Goal: Task Accomplishment & Management: Manage account settings

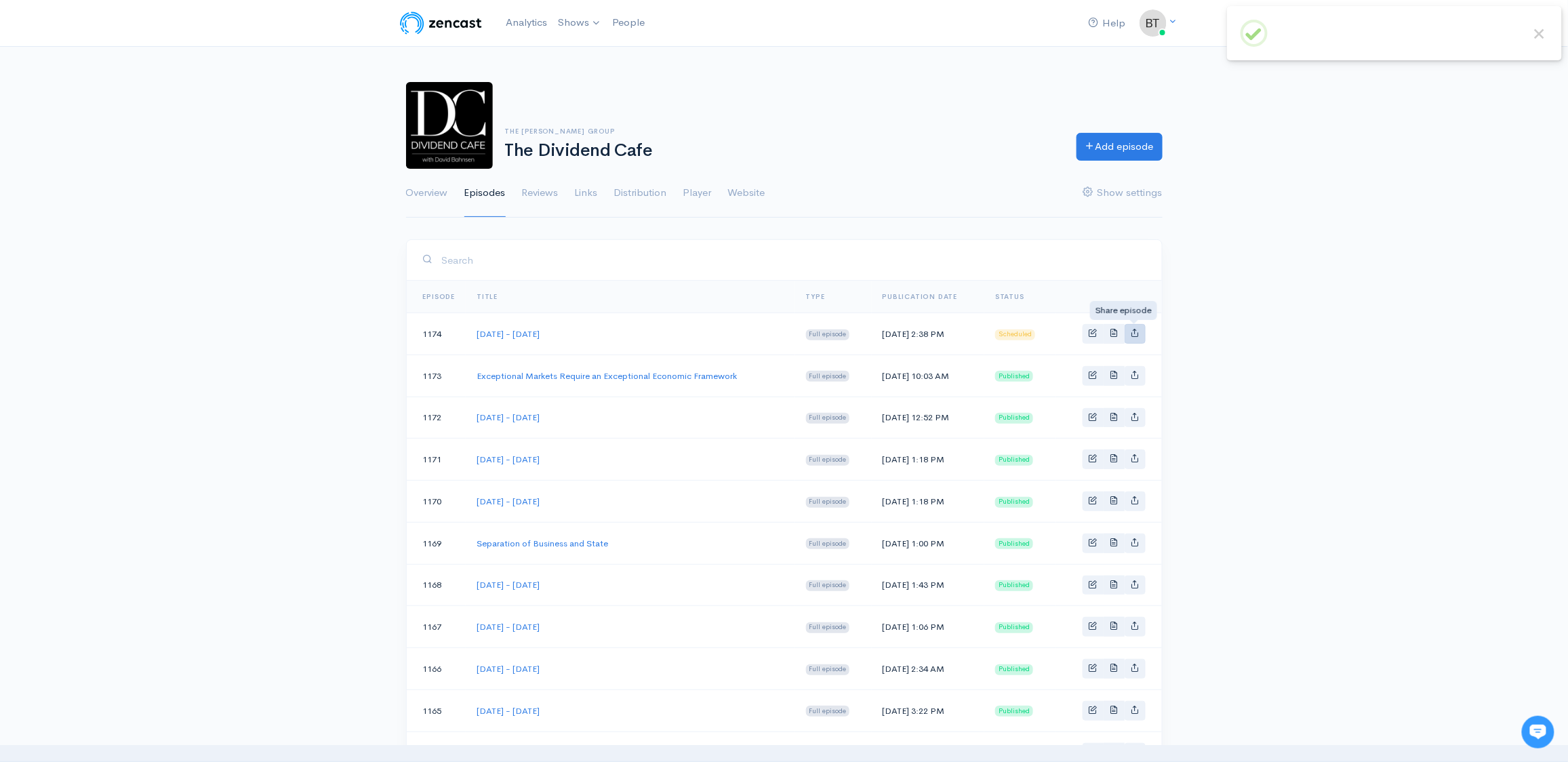
click at [1136, 336] on icon "Basic example" at bounding box center [1136, 333] width 9 height 9
type input "[URL][DOMAIN_NAME][DATE][DATE]"
type input "[URL][DOMAIN_NAME][DOMAIN_NAME]"
type input "<iframe src='[URL][DOMAIN_NAME]' width='100%' height='190' frameborder='0' scro…"
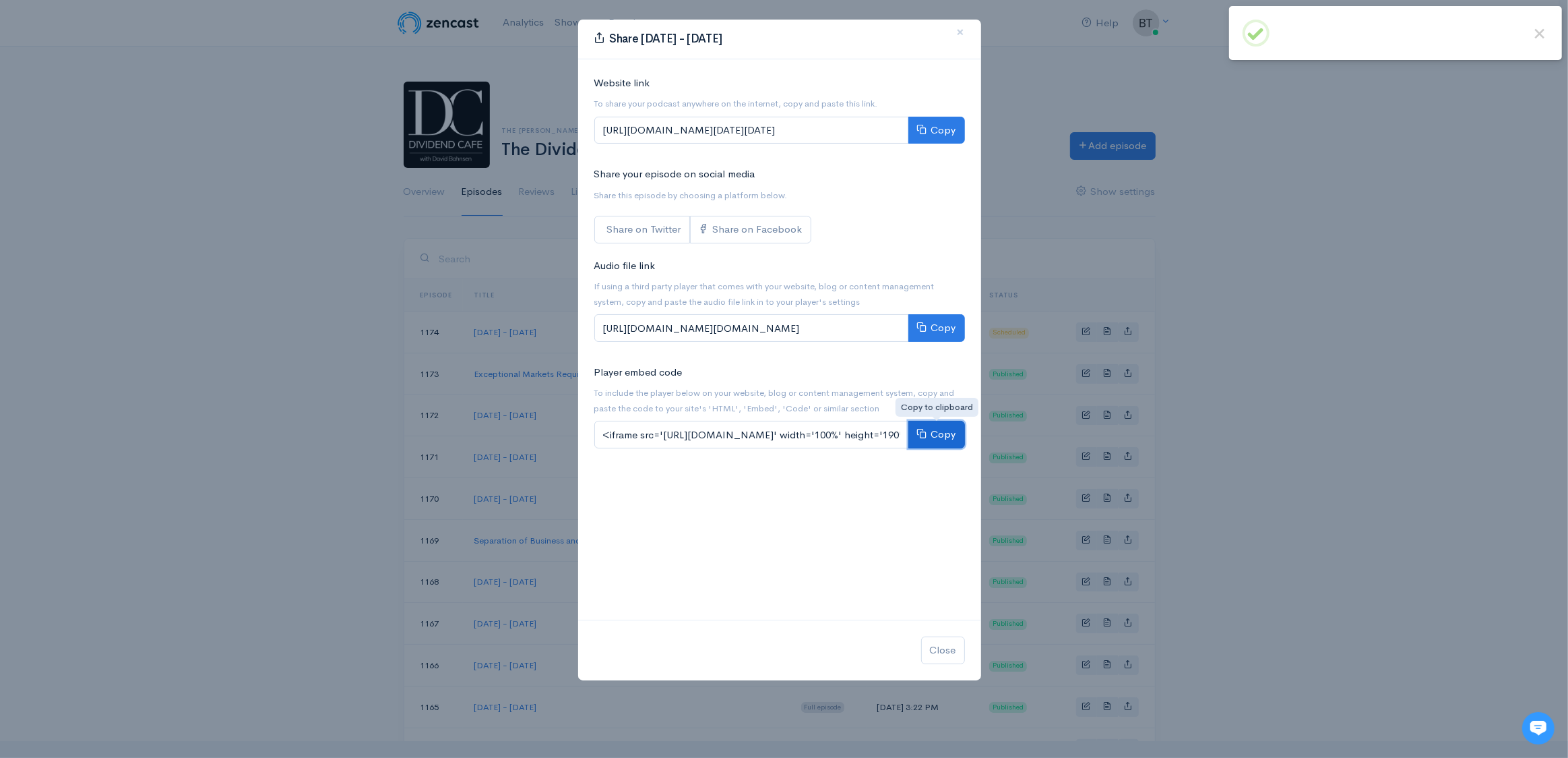
click at [946, 437] on button "Copy" at bounding box center [937, 435] width 57 height 28
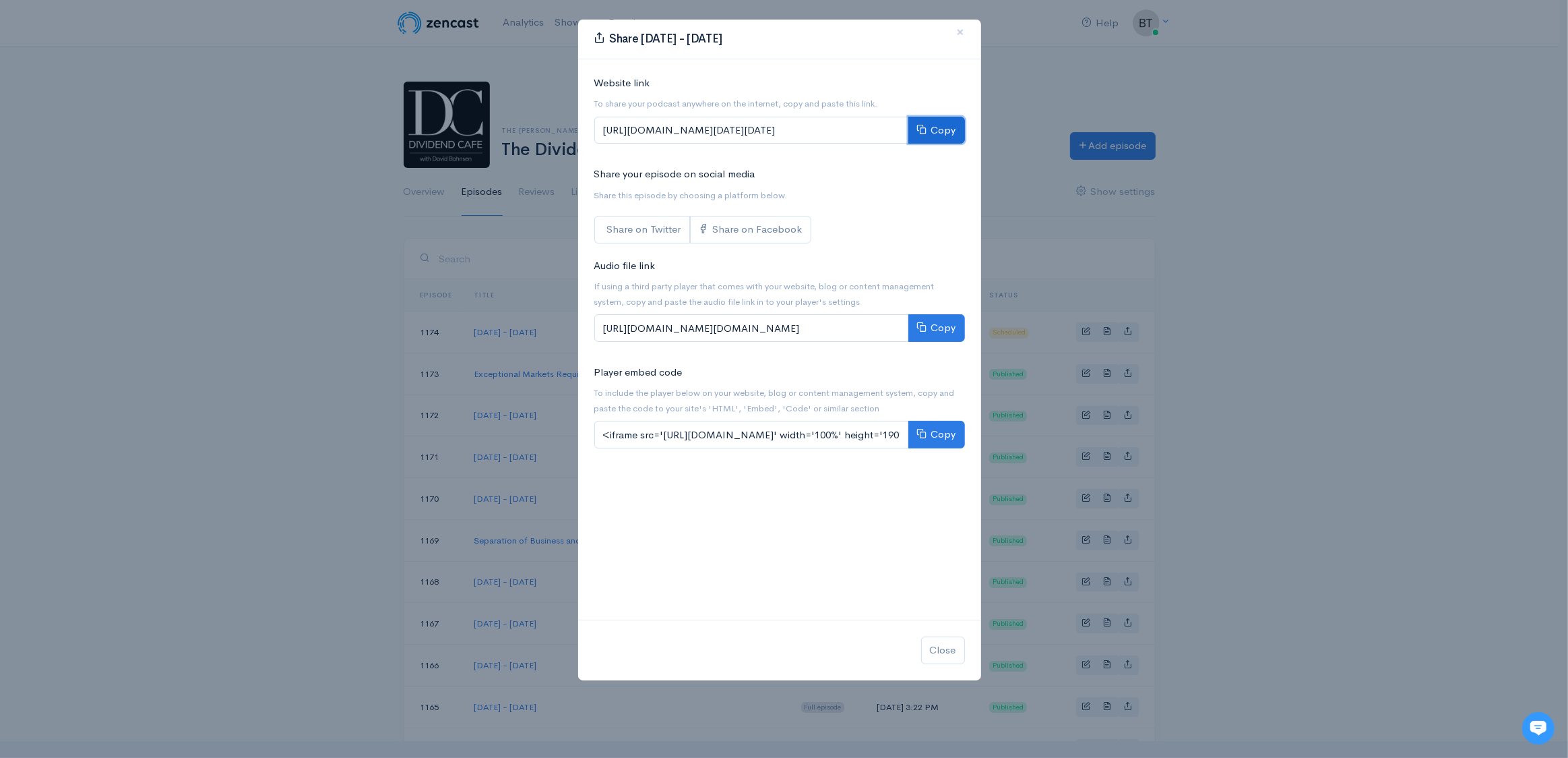
click at [947, 135] on button "Copy" at bounding box center [937, 130] width 57 height 28
click at [958, 30] on span "×" at bounding box center [961, 32] width 8 height 20
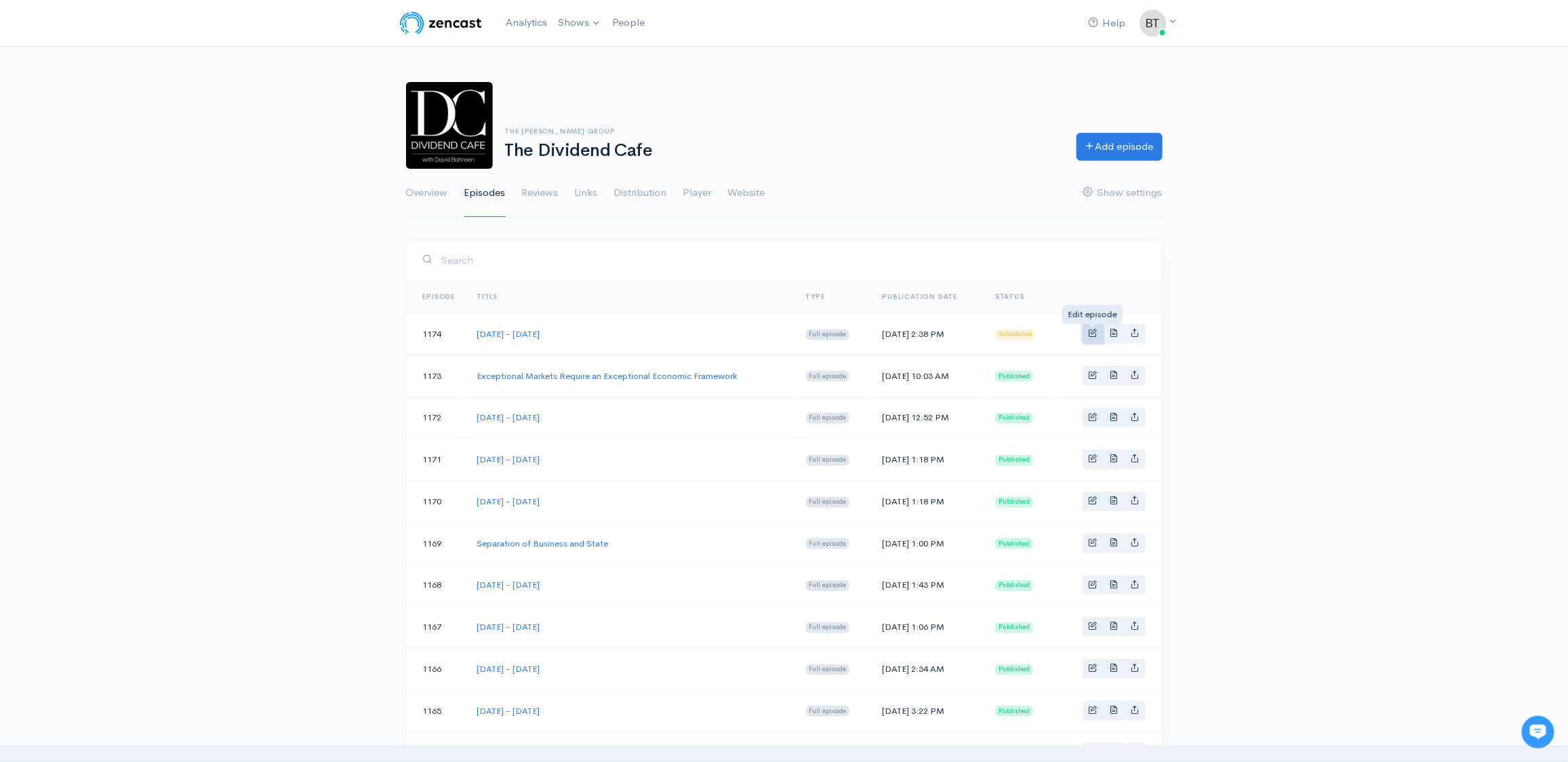
click at [1096, 333] on span "Basic example" at bounding box center [1094, 333] width 9 height 9
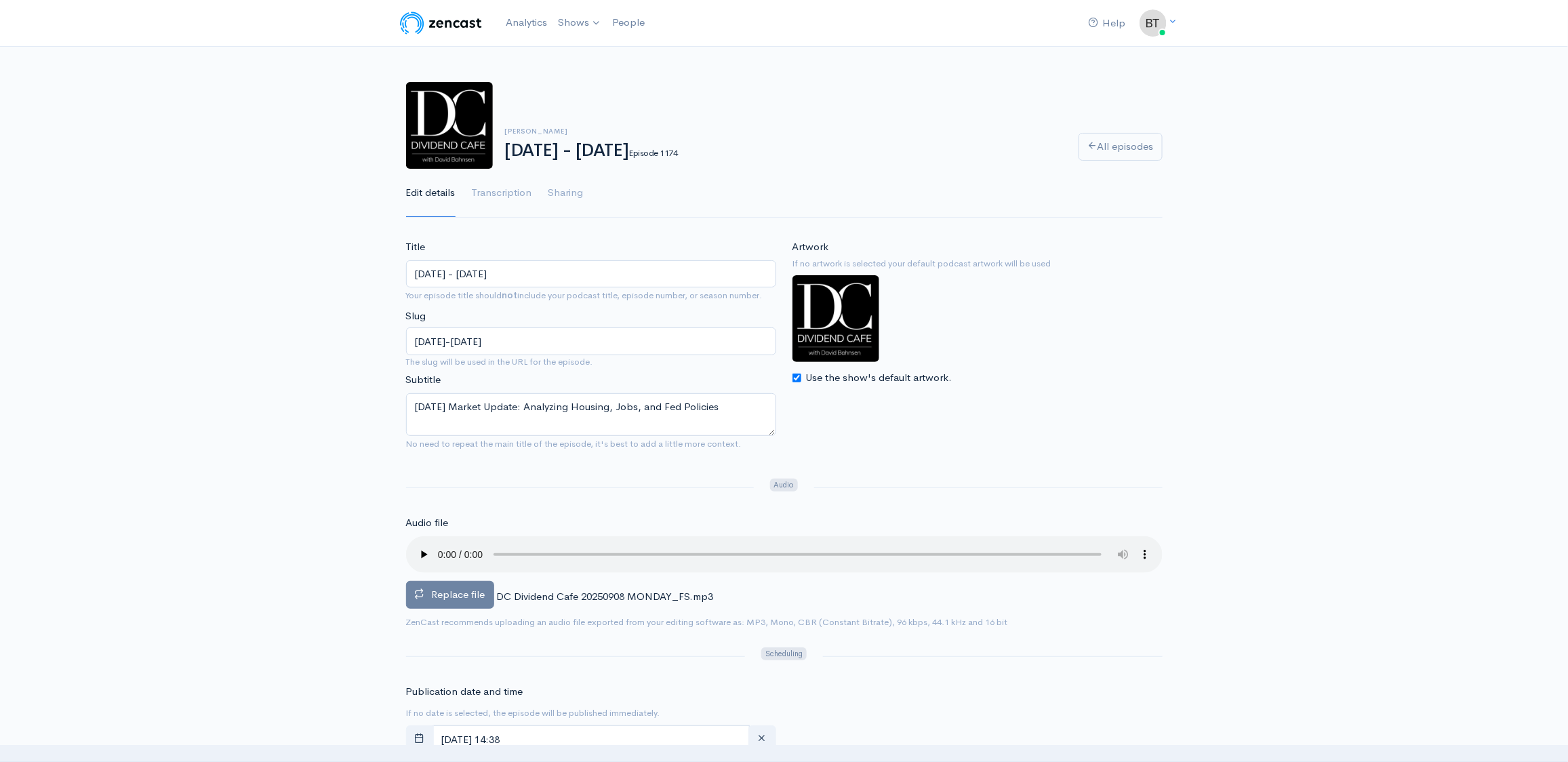
click at [439, 600] on label "Replace file" at bounding box center [450, 595] width 88 height 28
click at [0, 0] on input "Replace file" at bounding box center [0, 0] width 0 height 0
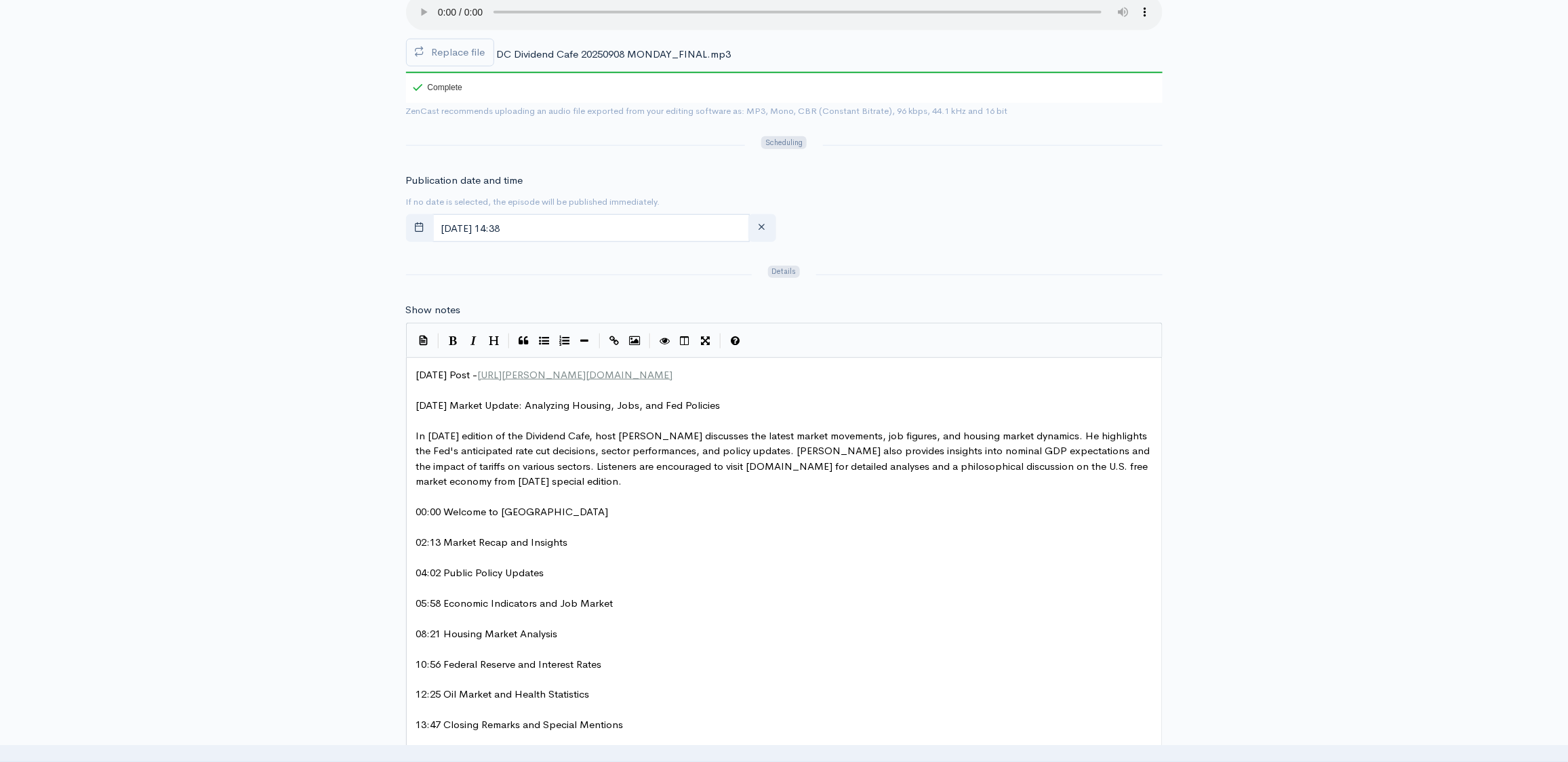
scroll to position [567, 0]
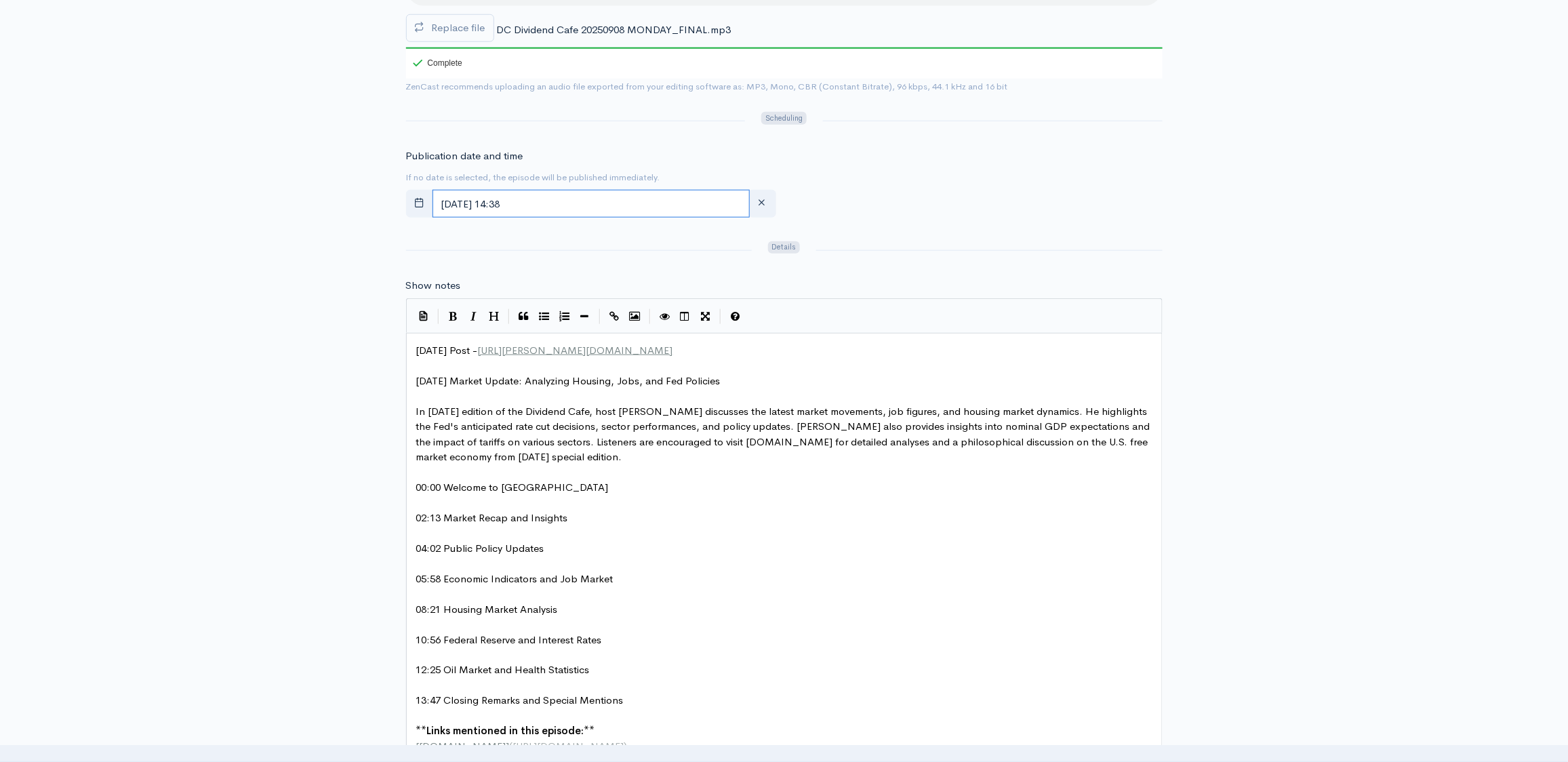
click at [600, 201] on input "[DATE] 14:38" at bounding box center [591, 204] width 317 height 28
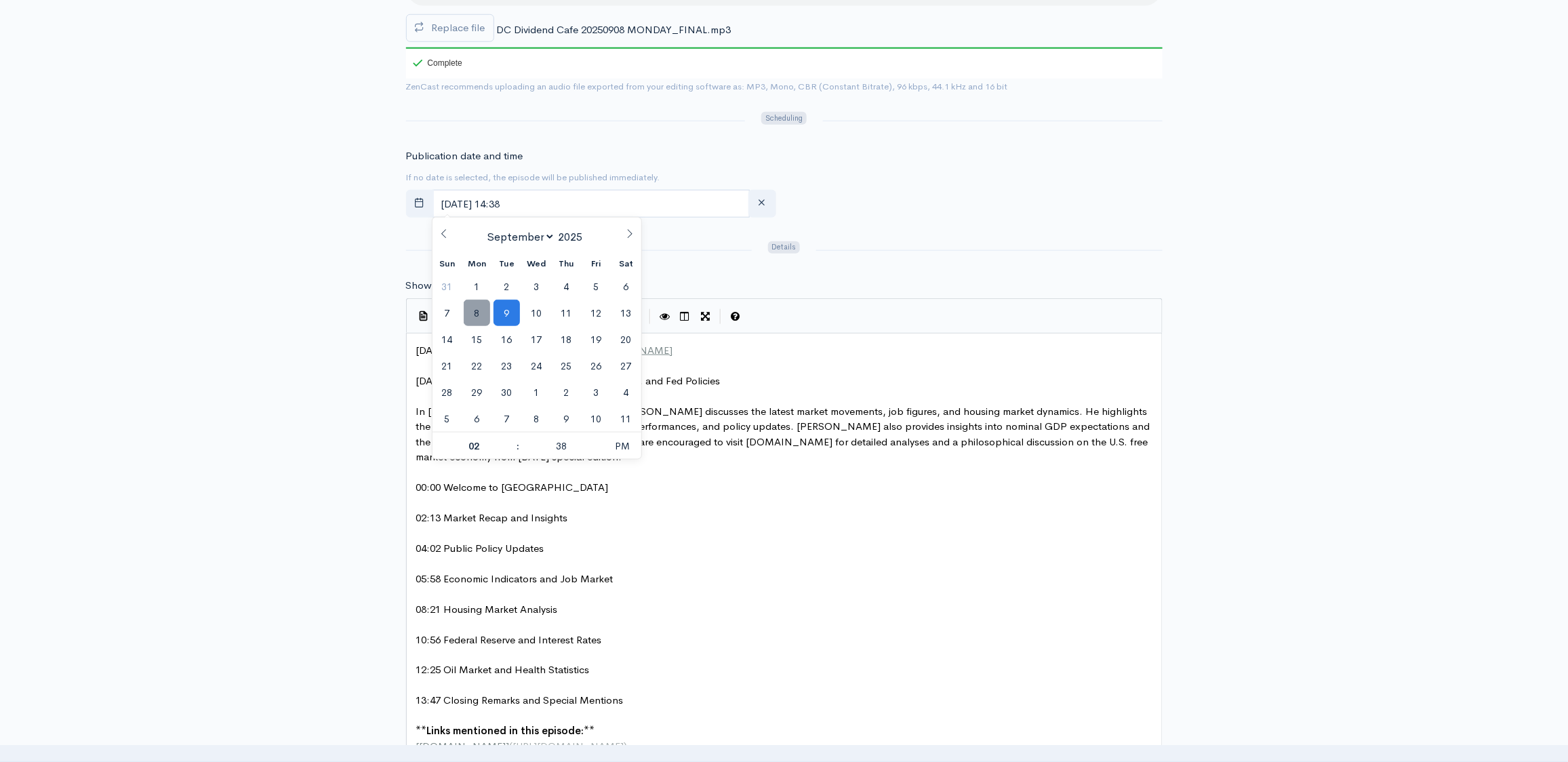
click at [477, 318] on span "8" at bounding box center [477, 312] width 27 height 27
type input "[DATE] 14:38"
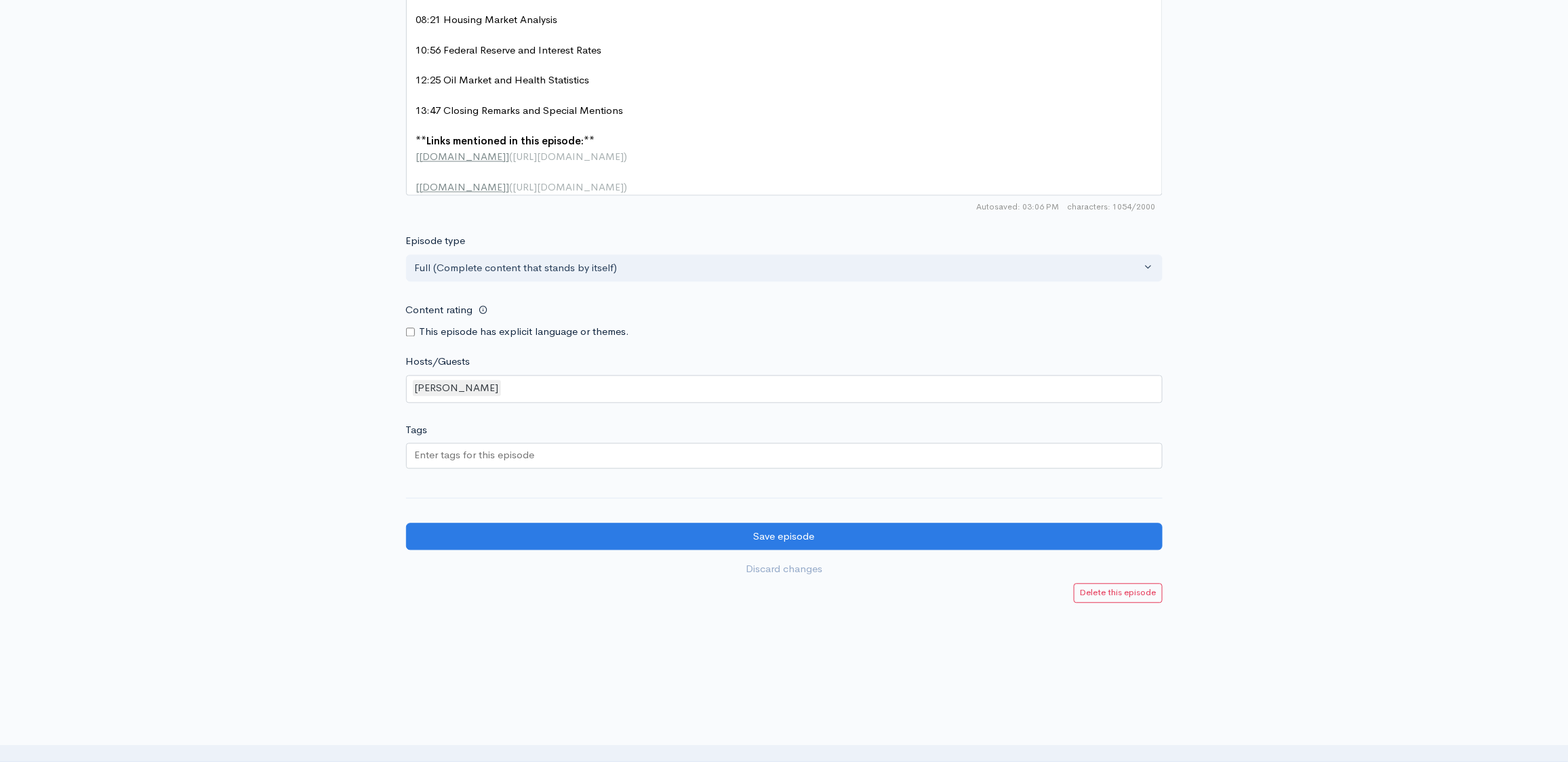
scroll to position [1181, 0]
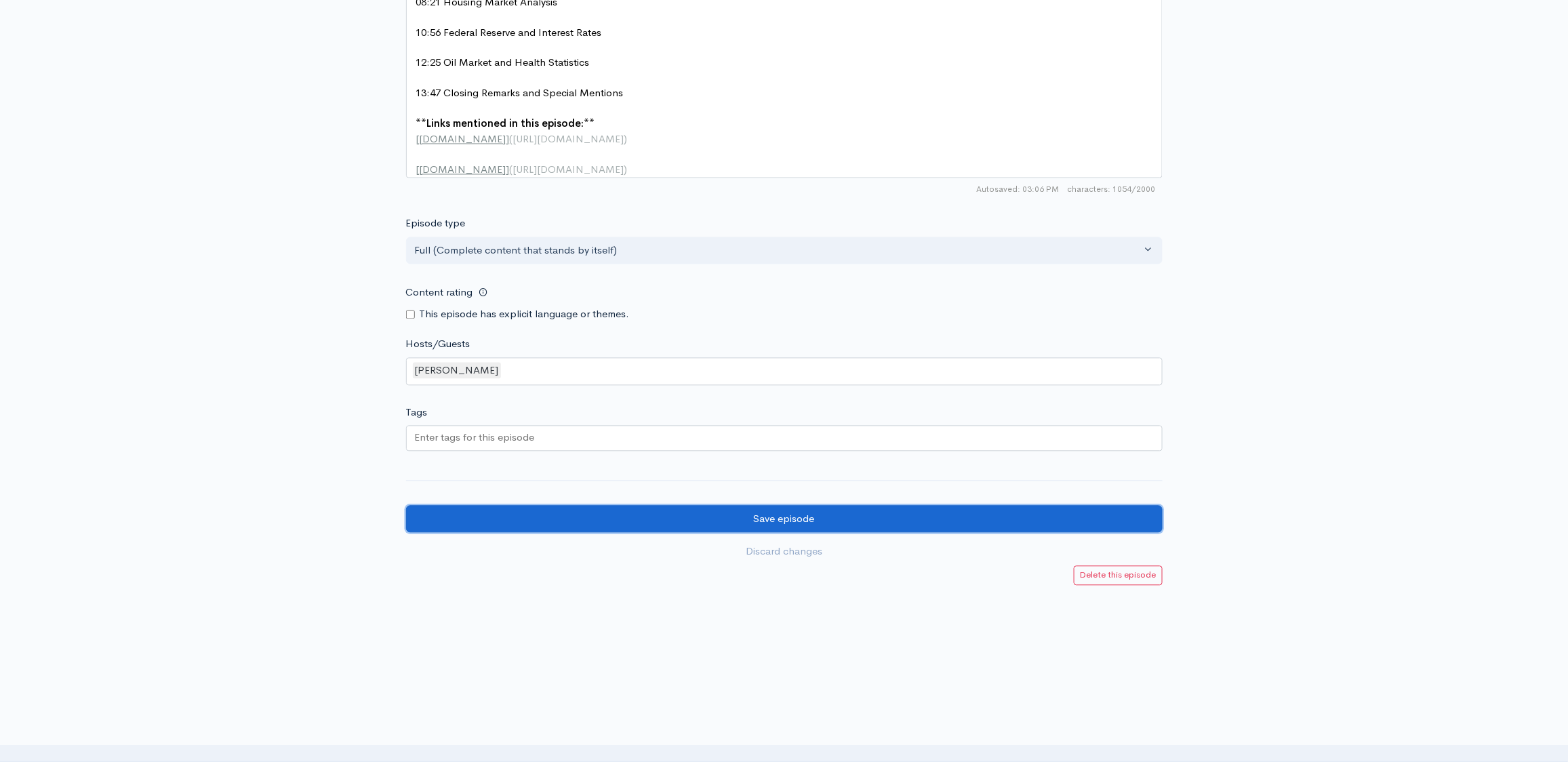
click at [822, 514] on input "Save episode" at bounding box center [784, 519] width 757 height 28
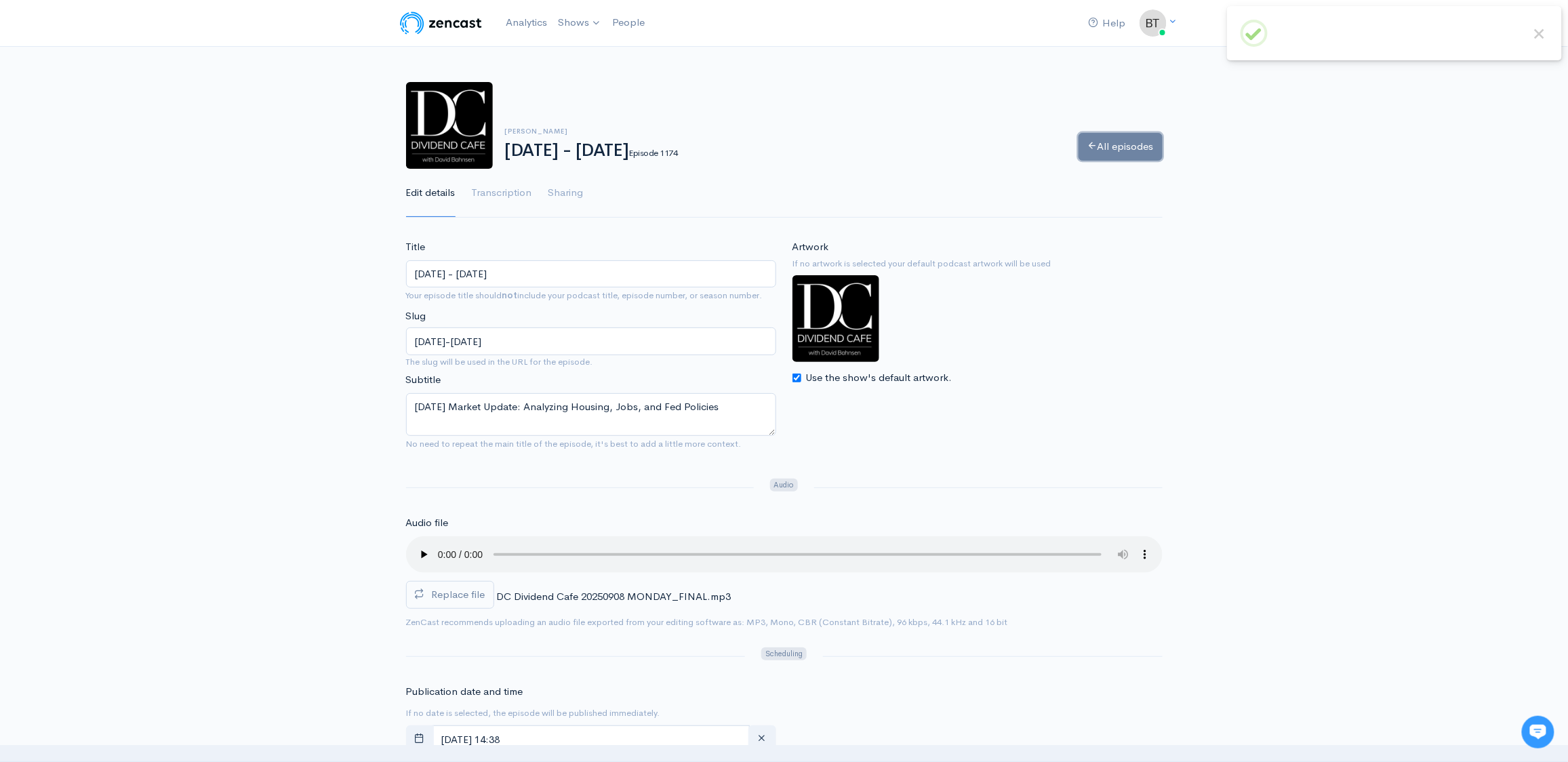
click at [1127, 144] on link "All episodes" at bounding box center [1120, 147] width 84 height 28
